Goal: Task Accomplishment & Management: Complete application form

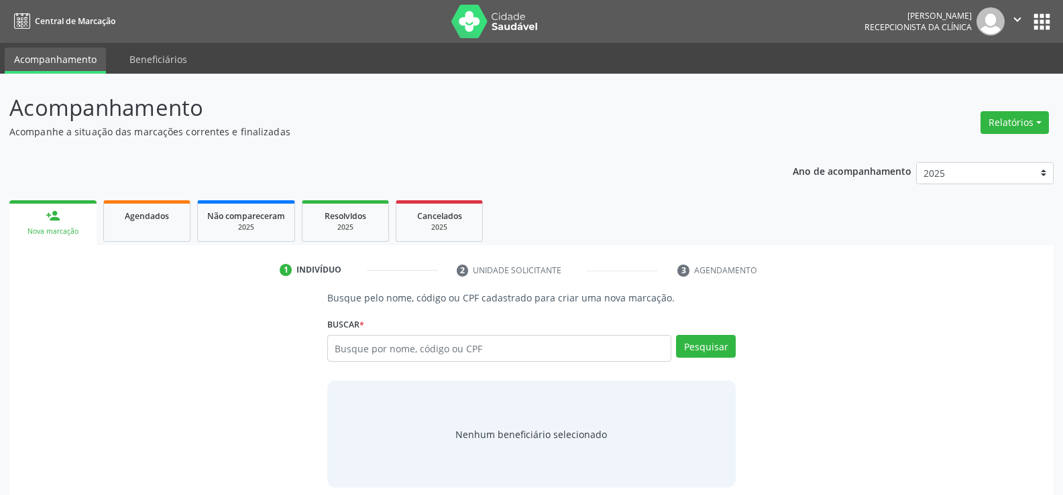
click at [410, 352] on input "text" at bounding box center [499, 348] width 344 height 27
click at [394, 348] on input "123" at bounding box center [499, 348] width 344 height 27
type input "12324582449"
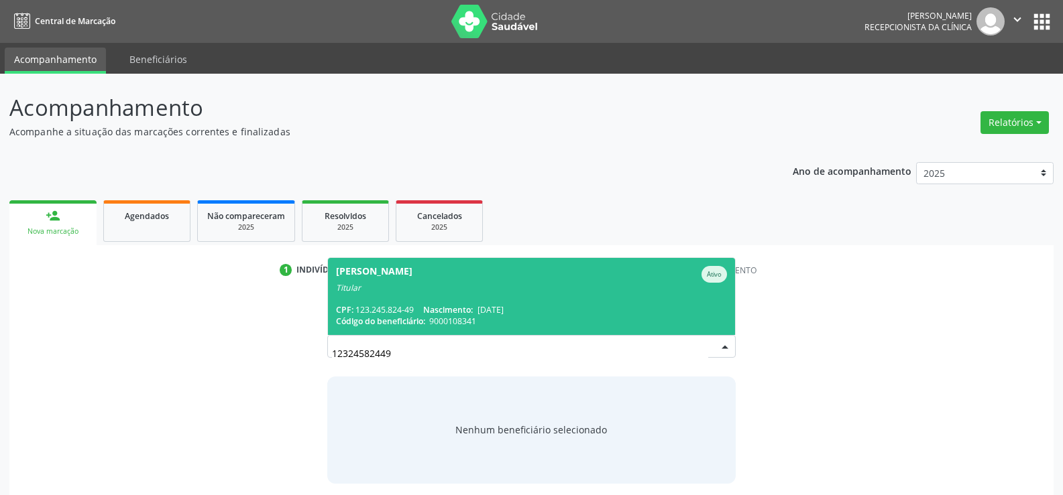
click at [410, 298] on span "[PERSON_NAME] Ativo Titular CPF: 123.245.824-49 Nascimento: [DATE] Código do be…" at bounding box center [531, 296] width 407 height 77
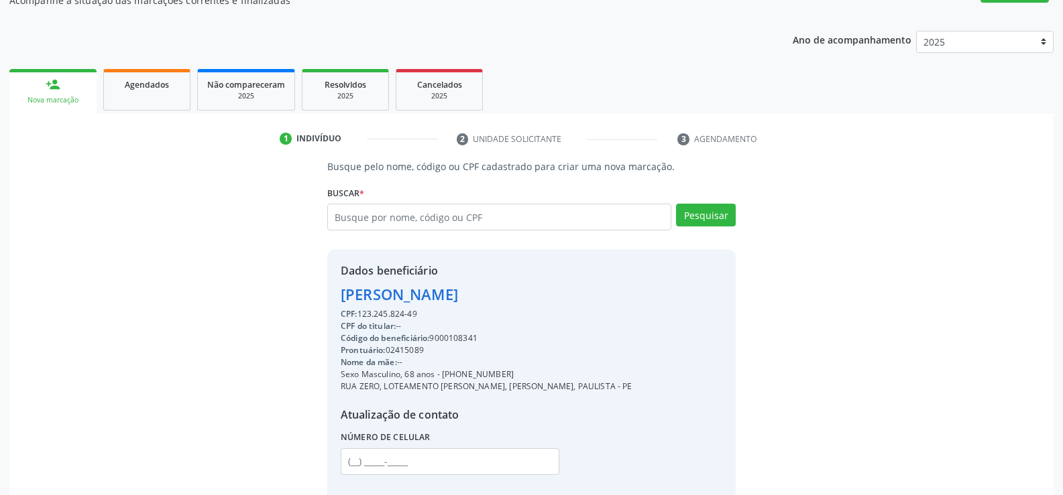
scroll to position [134, 0]
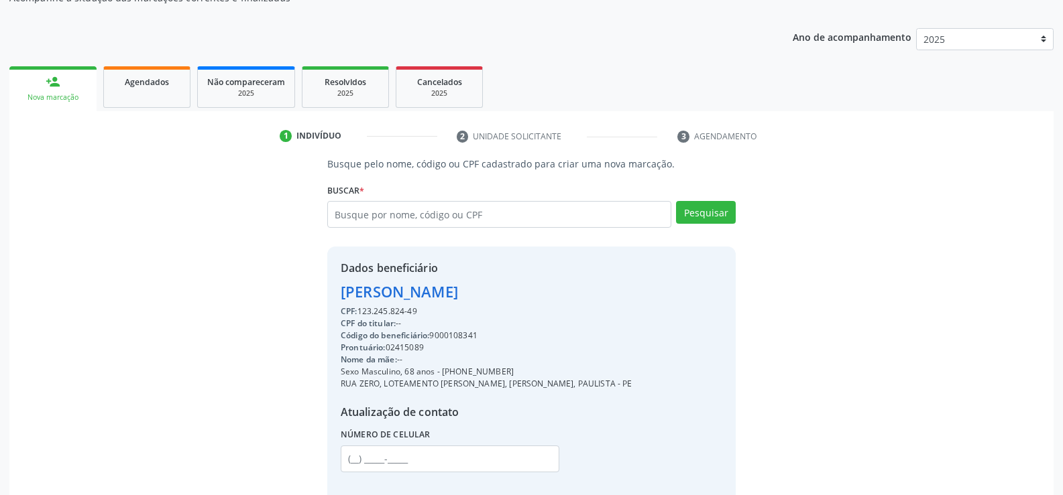
drag, startPoint x: 341, startPoint y: 292, endPoint x: 450, endPoint y: 314, distance: 111.5
click at [450, 314] on div "Dados beneficiário [PERSON_NAME] CPF: 123.245.824-49 CPF do titular: -- Código …" at bounding box center [487, 375] width 292 height 231
copy div "[PERSON_NAME] CPF: 123.245.824-49"
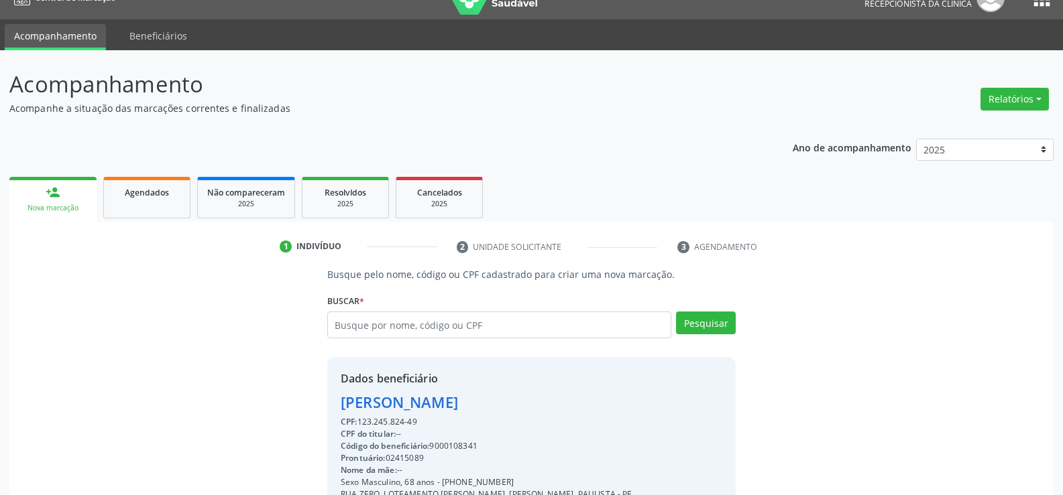
scroll to position [0, 0]
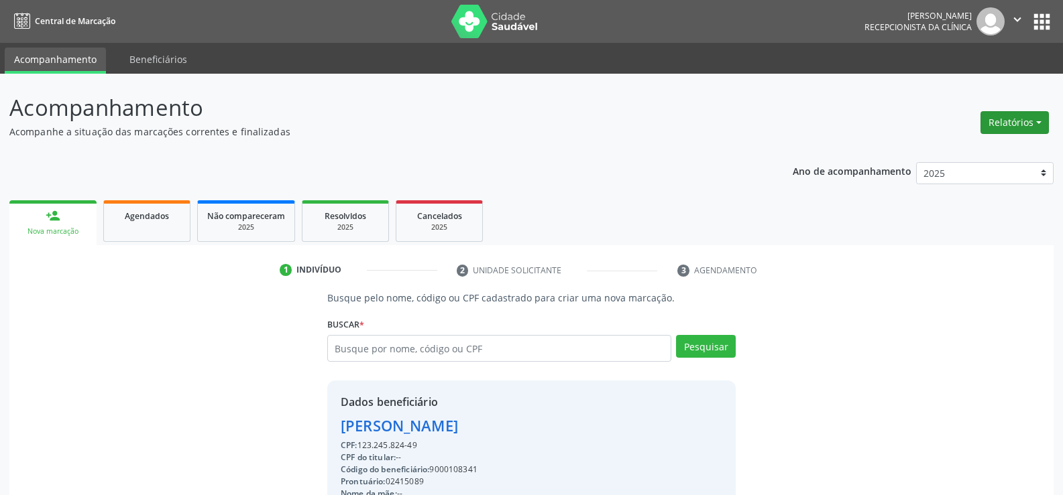
click at [1001, 133] on button "Relatórios" at bounding box center [1014, 122] width 68 height 23
click at [980, 153] on link "Agendamentos" at bounding box center [977, 151] width 144 height 19
select select "9"
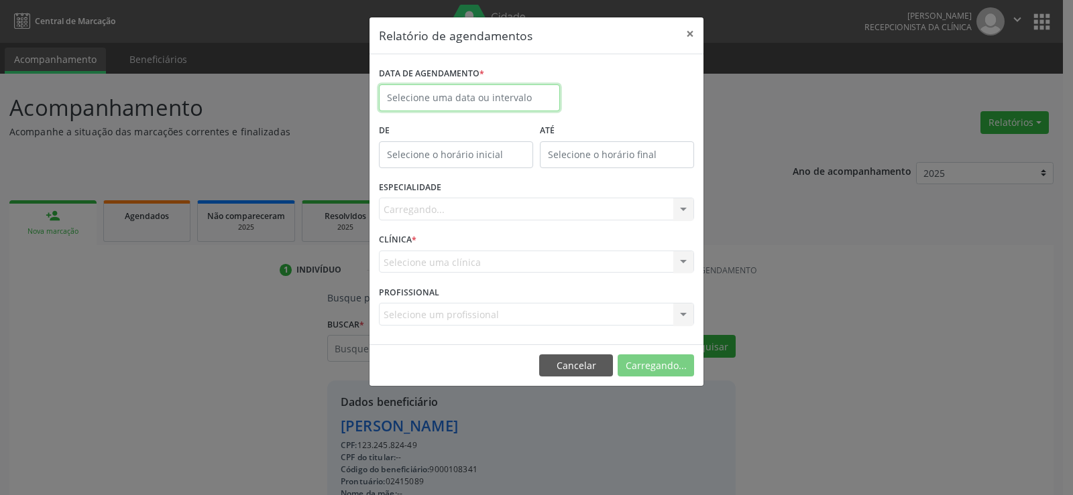
click at [507, 102] on input "text" at bounding box center [469, 97] width 181 height 27
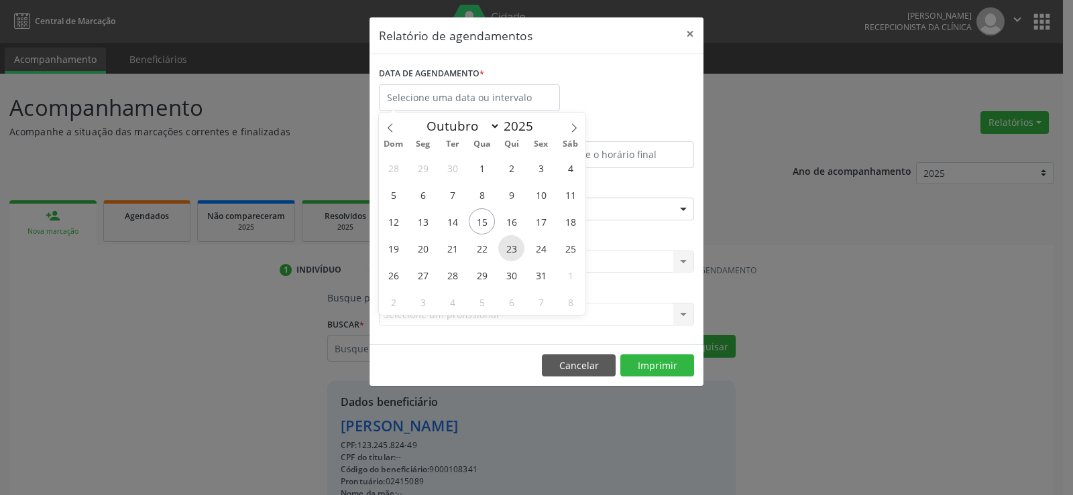
click at [515, 249] on span "23" at bounding box center [511, 248] width 26 height 26
type input "[DATE]"
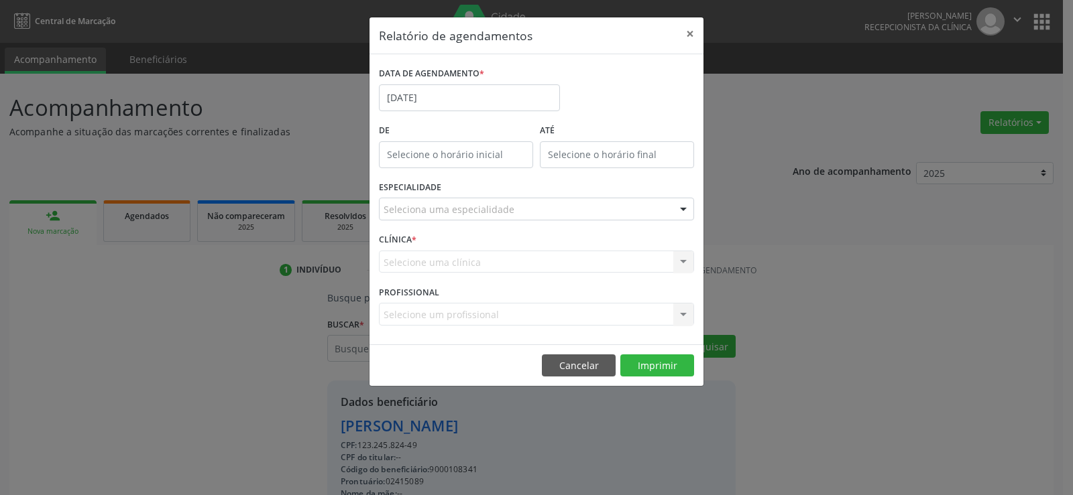
click at [511, 209] on div "Seleciona uma especialidade" at bounding box center [536, 209] width 315 height 23
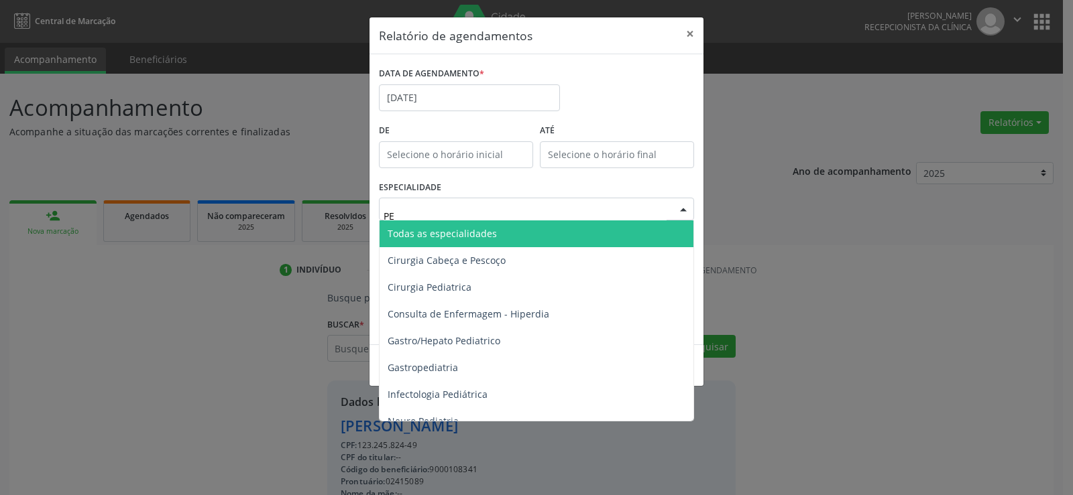
type input "PER"
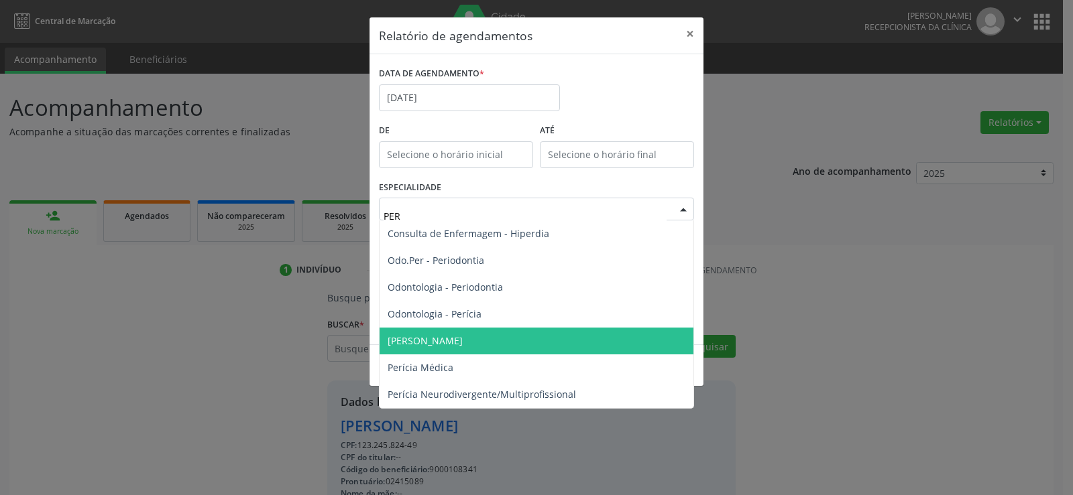
click at [446, 338] on span "[PERSON_NAME]" at bounding box center [425, 341] width 75 height 13
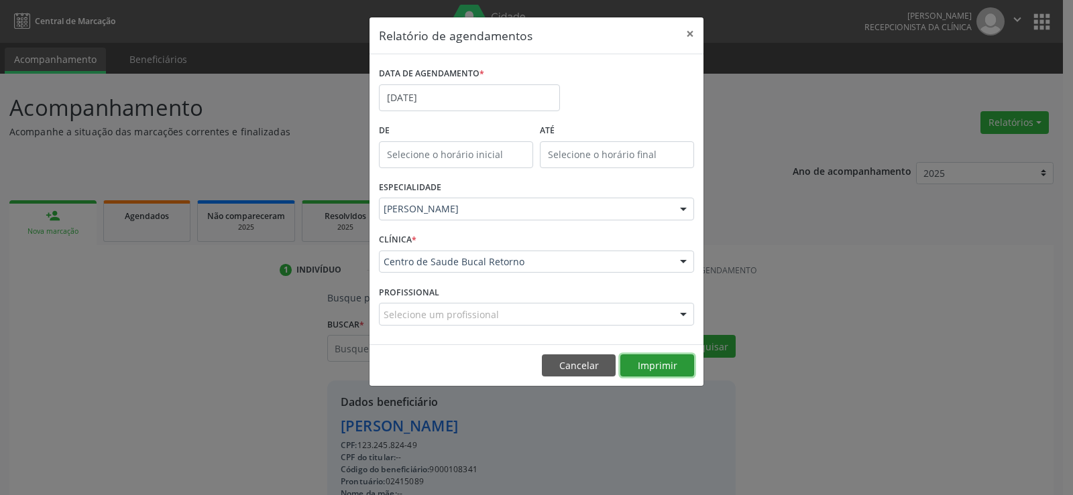
click at [656, 365] on button "Imprimir" at bounding box center [657, 366] width 74 height 23
drag, startPoint x: 570, startPoint y: 371, endPoint x: 487, endPoint y: 353, distance: 85.2
click at [567, 371] on button "Cancelar" at bounding box center [579, 366] width 74 height 23
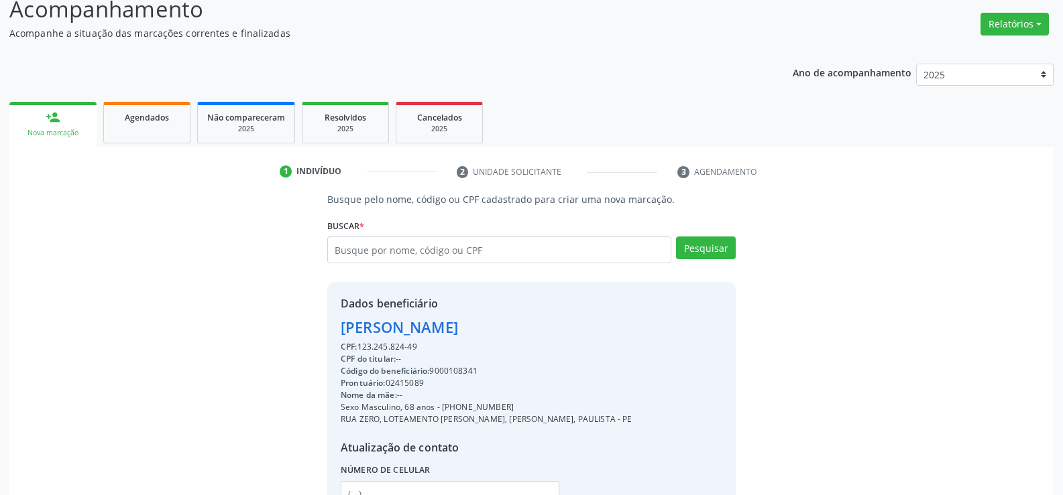
scroll to position [213, 0]
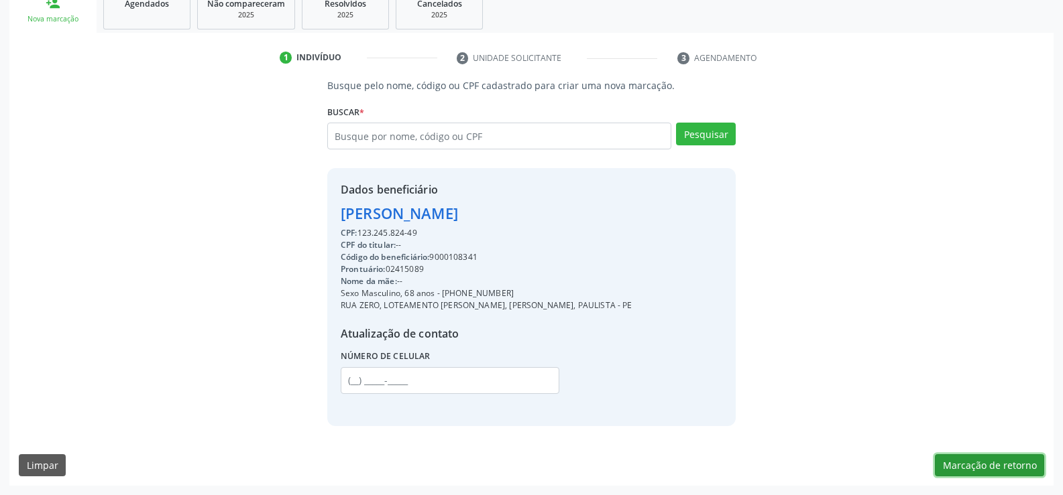
click at [968, 472] on button "Marcação de retorno" at bounding box center [989, 466] width 109 height 23
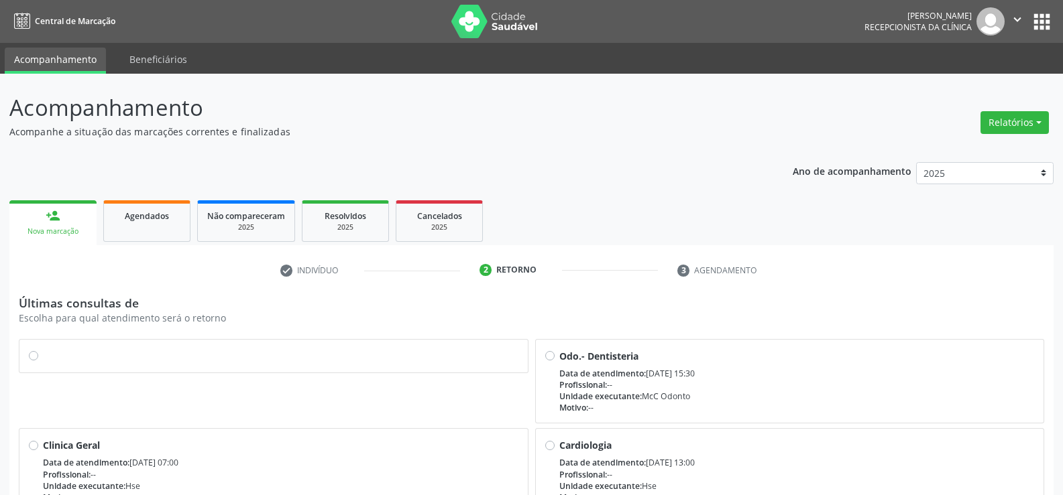
click at [43, 349] on label at bounding box center [280, 349] width 475 height 0
click at [34, 357] on input "radio" at bounding box center [33, 355] width 9 height 12
radio input "true"
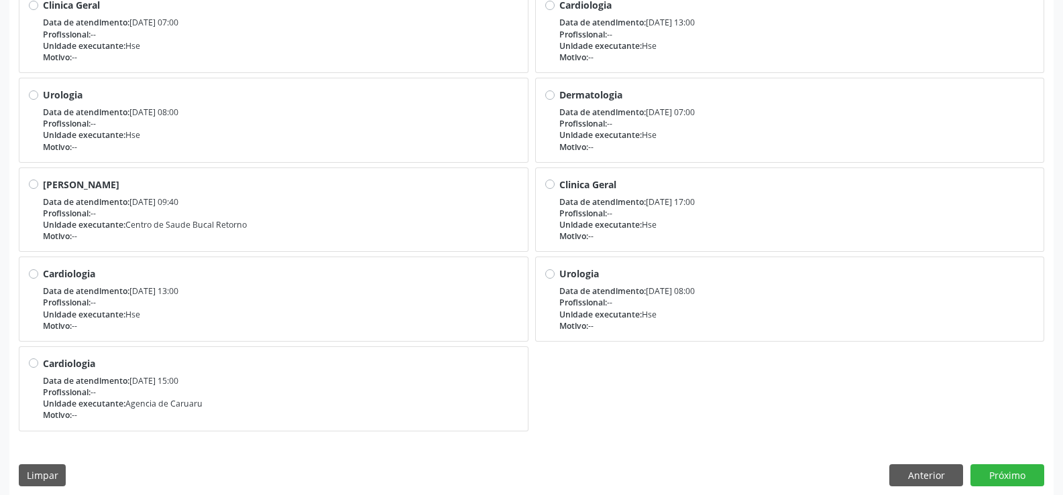
scroll to position [451, 0]
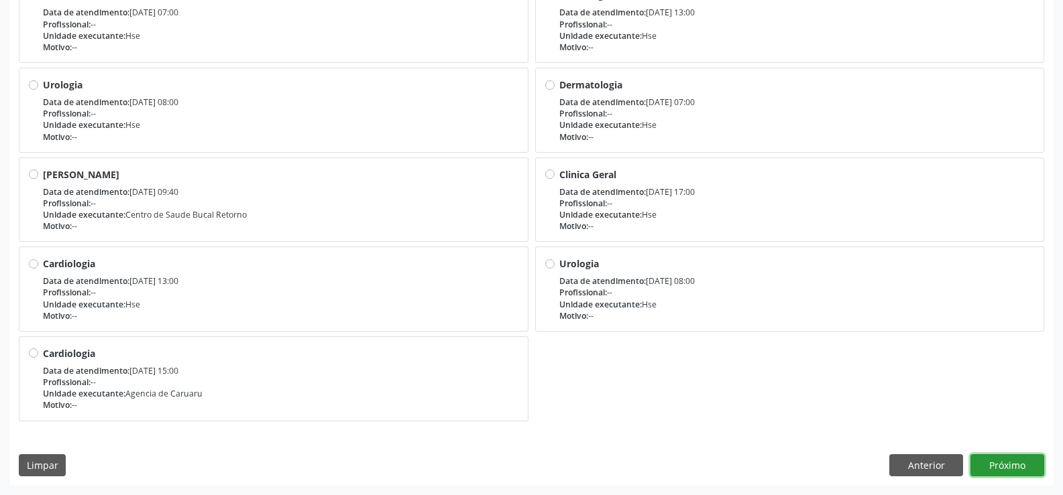
click at [1029, 462] on button "Próximo" at bounding box center [1007, 466] width 74 height 23
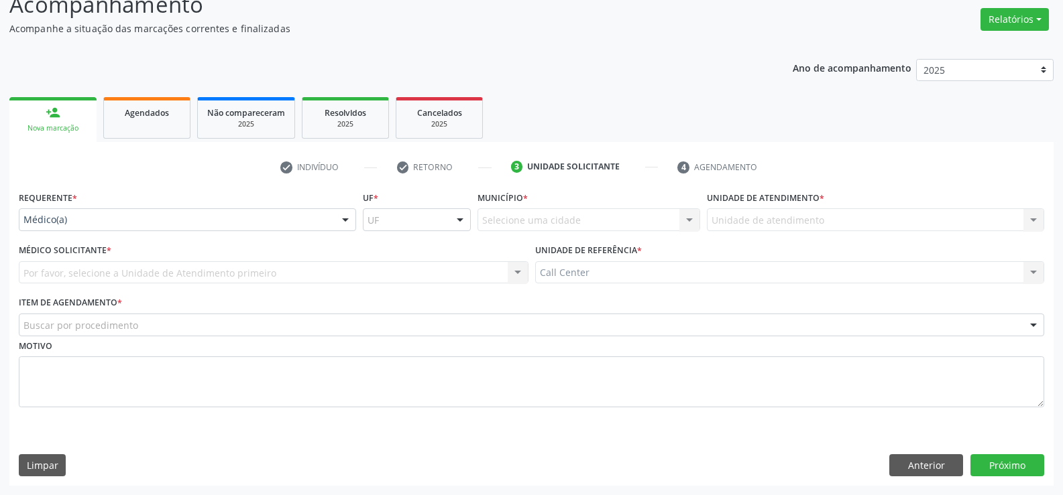
scroll to position [103, 0]
click at [50, 230] on div "Médico(a)" at bounding box center [187, 220] width 337 height 23
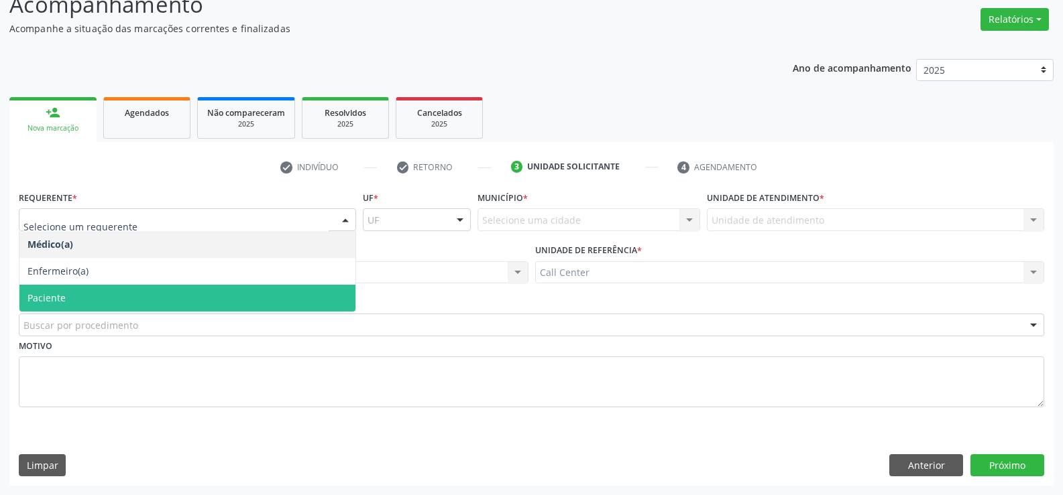
click at [73, 294] on span "Paciente" at bounding box center [187, 298] width 336 height 27
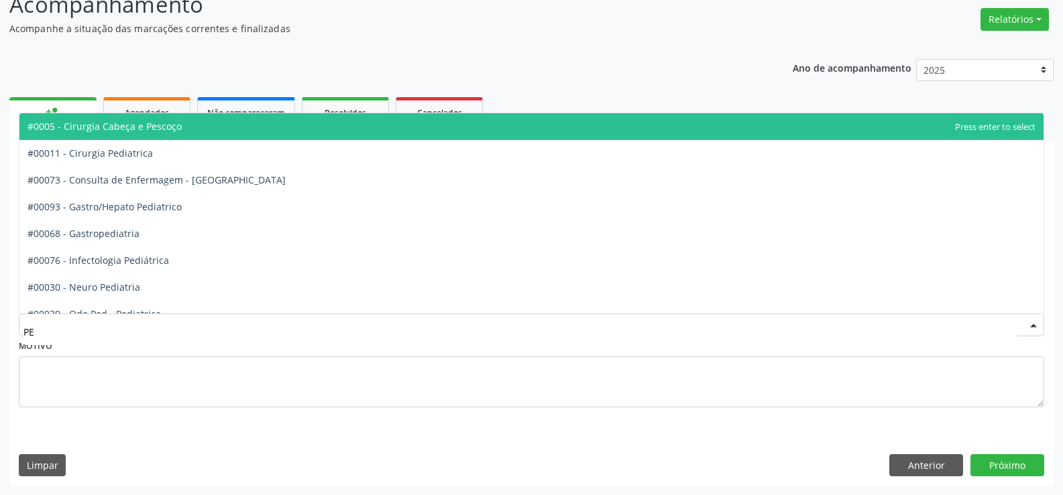
type input "PER"
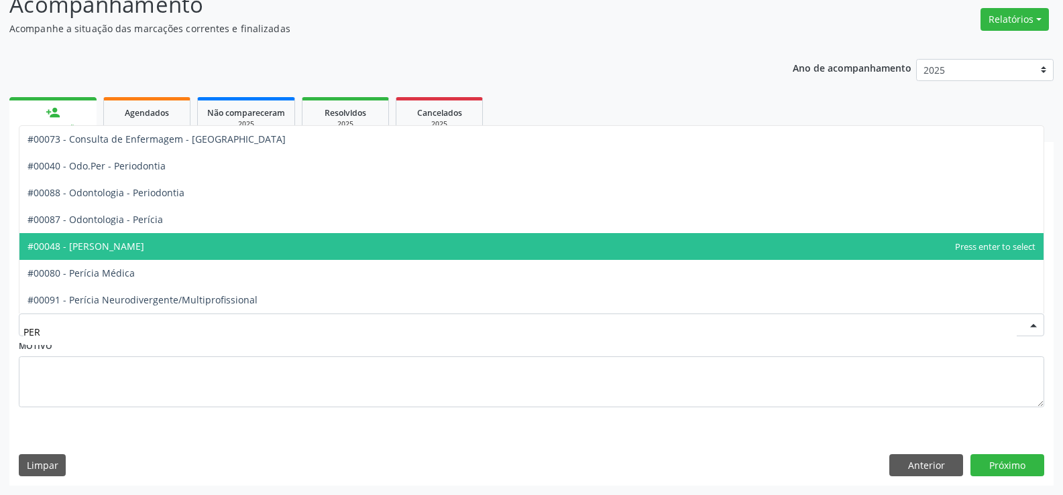
click at [101, 249] on span "#00048 - [PERSON_NAME]" at bounding box center [85, 246] width 117 height 13
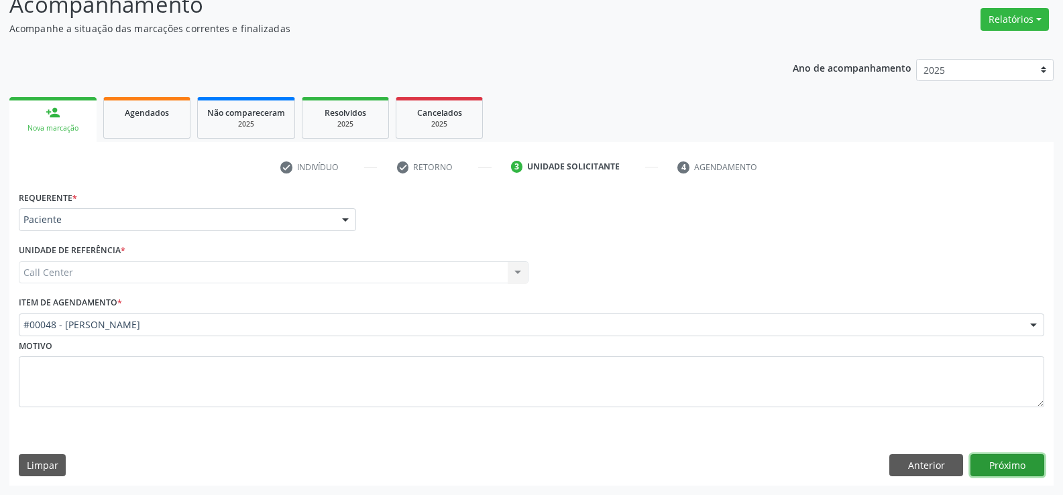
click at [1013, 459] on button "Próximo" at bounding box center [1007, 466] width 74 height 23
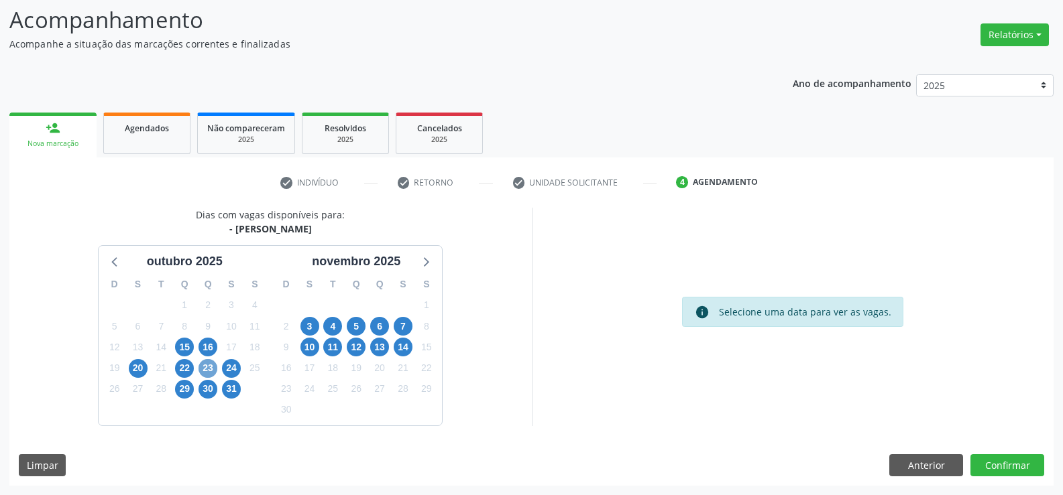
click at [204, 370] on span "23" at bounding box center [207, 368] width 19 height 19
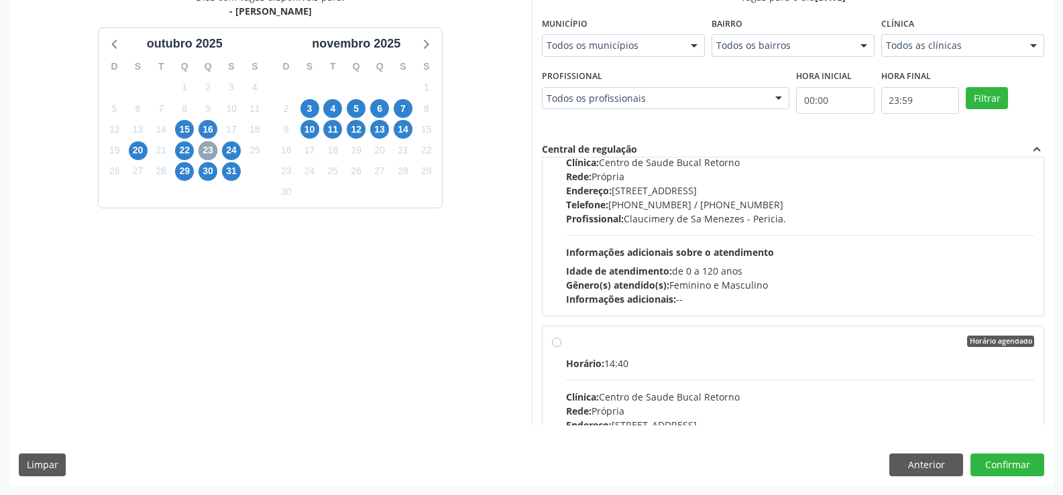
scroll to position [1073, 0]
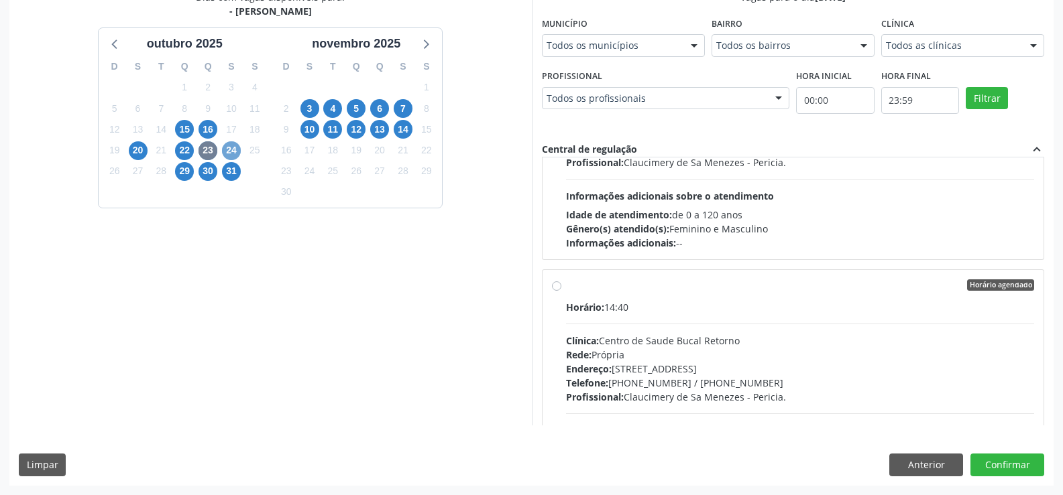
click at [235, 151] on span "24" at bounding box center [231, 150] width 19 height 19
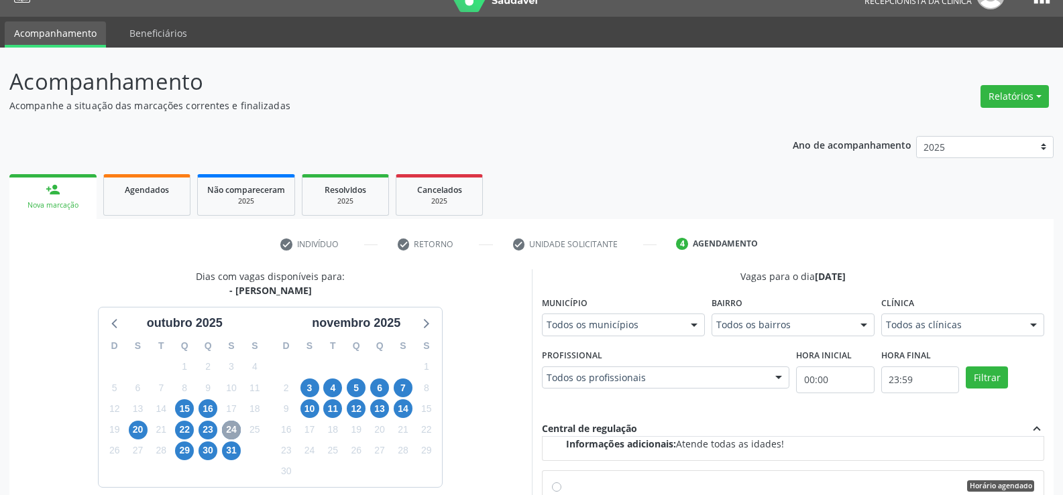
scroll to position [0, 0]
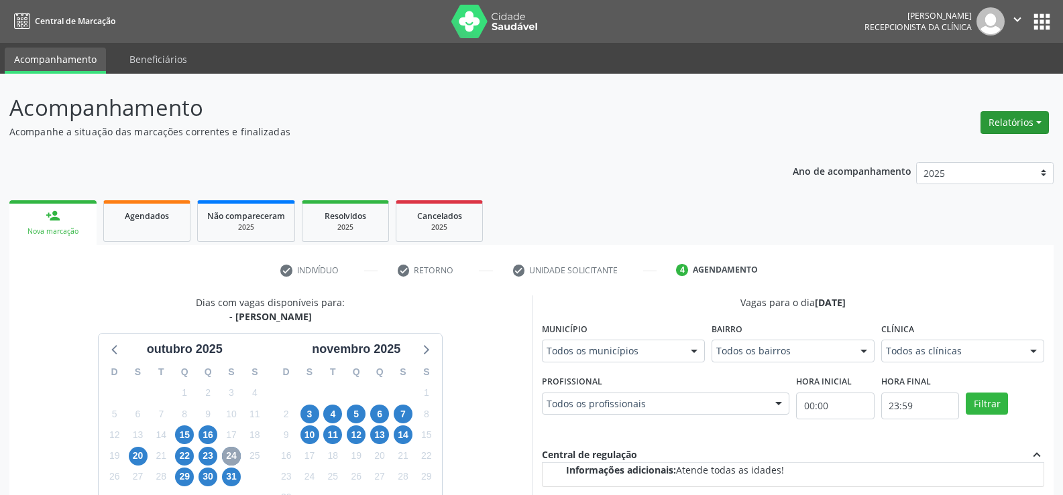
click at [1002, 119] on button "Relatórios" at bounding box center [1014, 122] width 68 height 23
